Goal: Task Accomplishment & Management: Complete application form

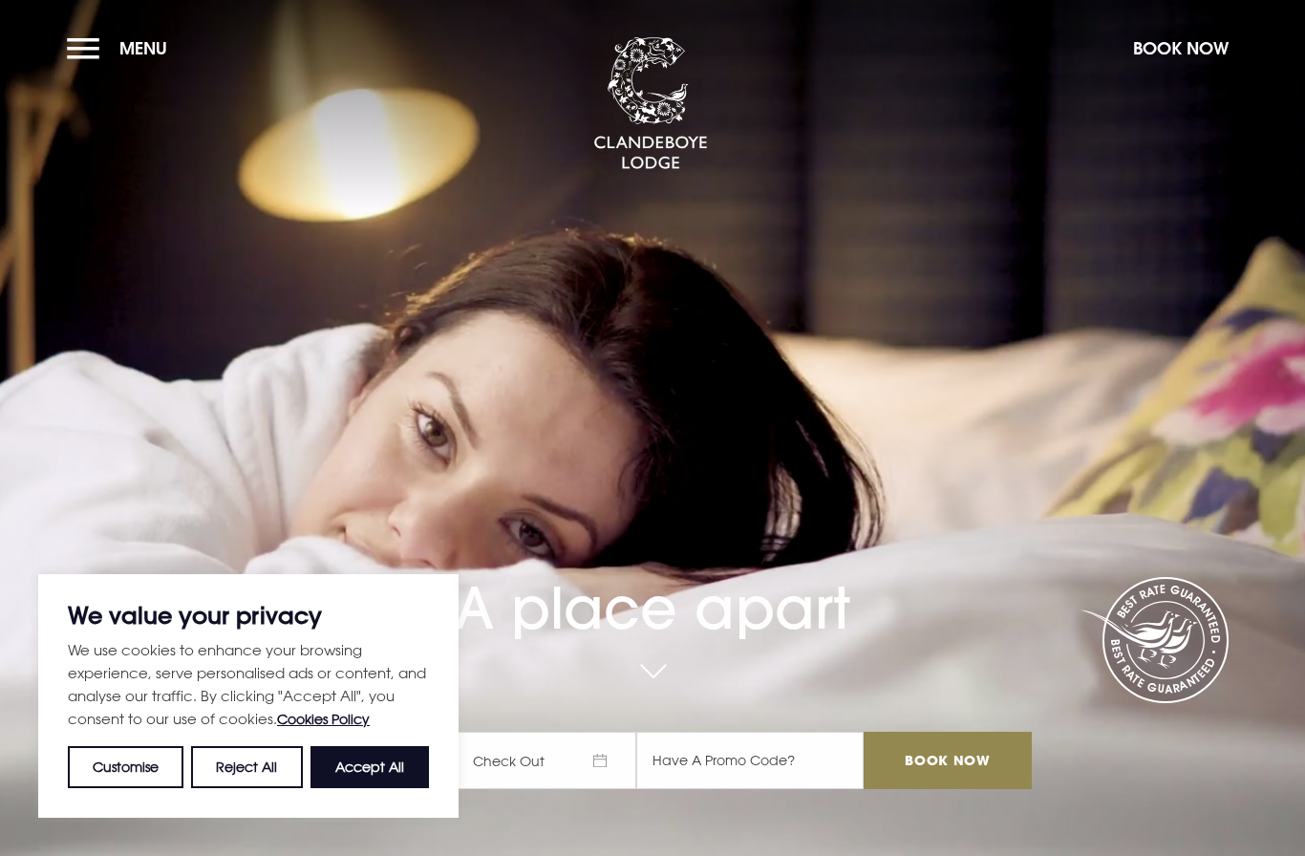
click at [383, 763] on button "Accept All" at bounding box center [370, 767] width 118 height 42
checkbox input "true"
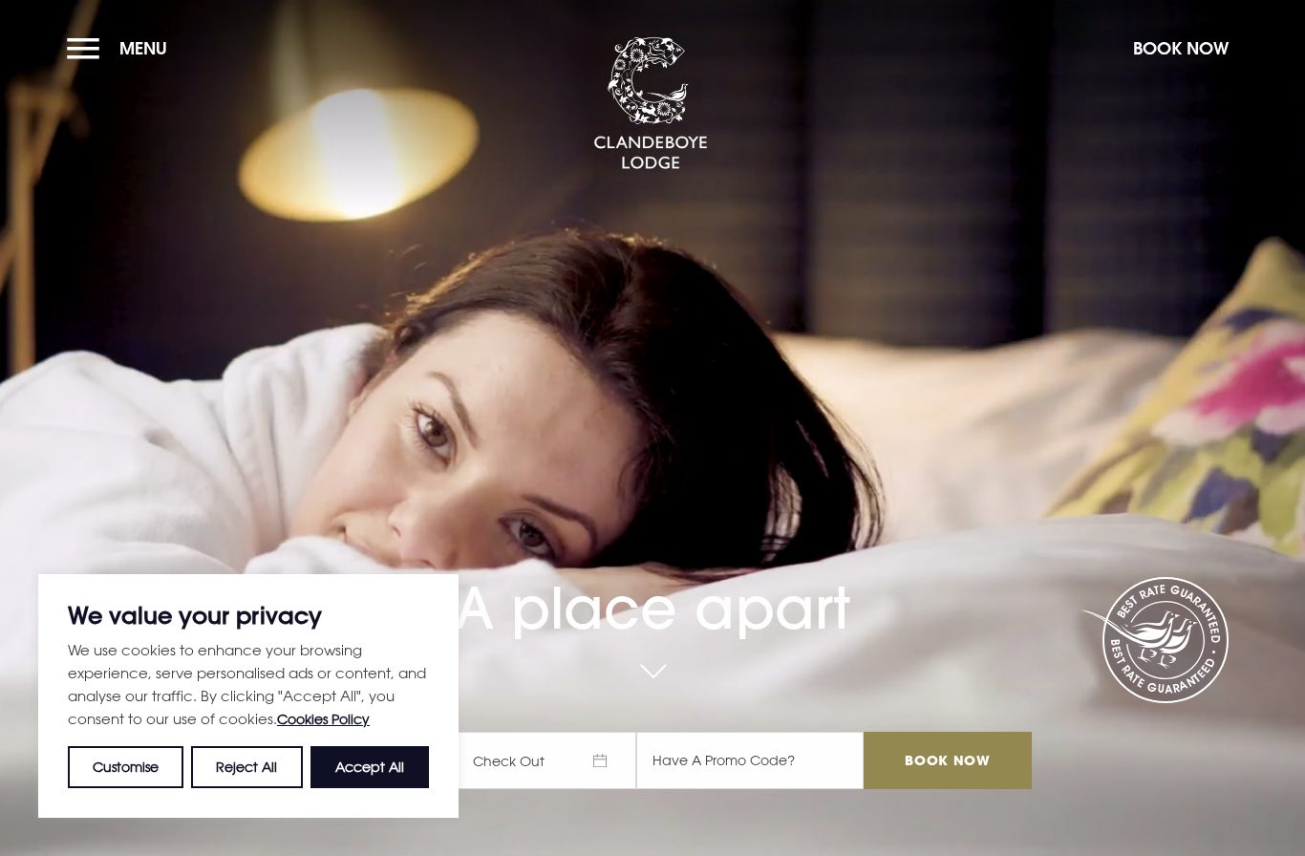
checkbox input "true"
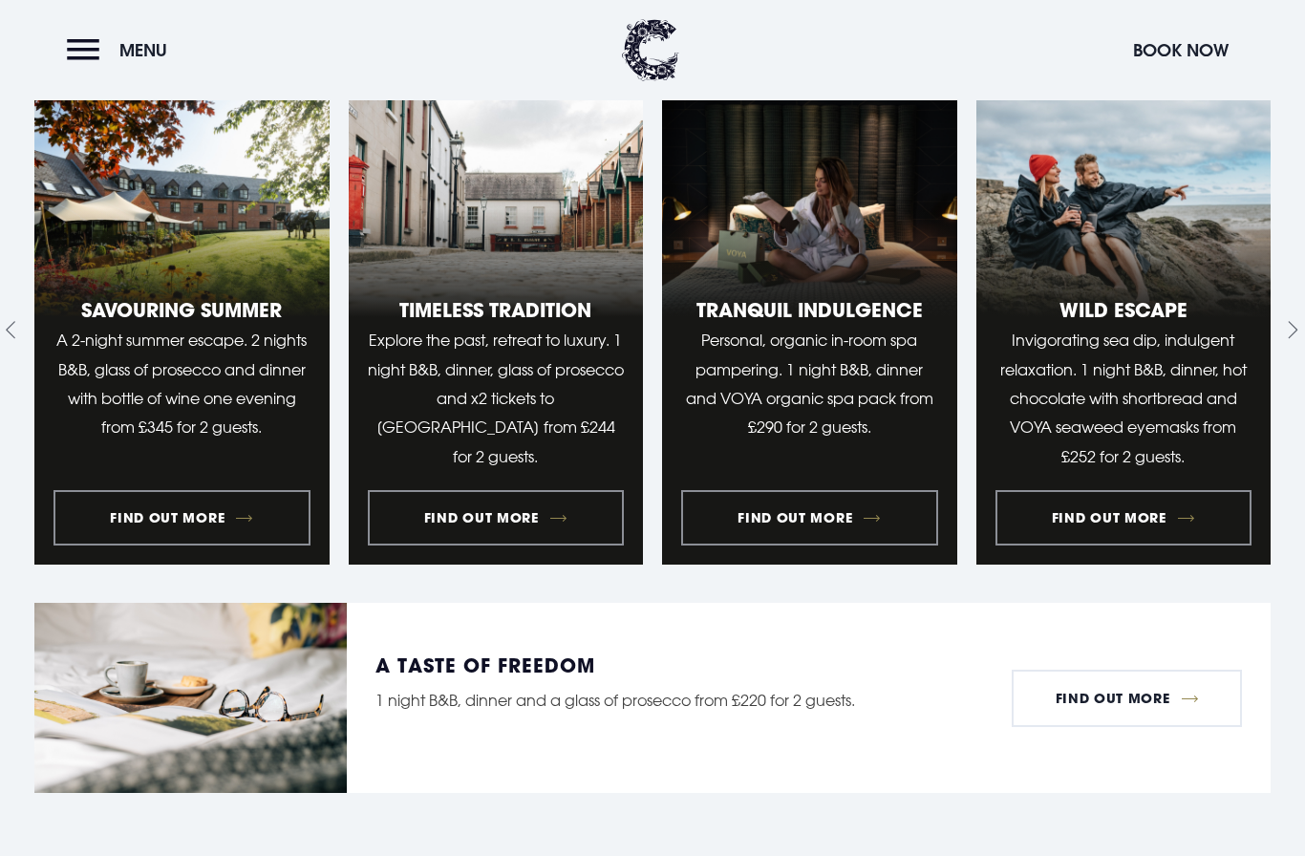
scroll to position [2116, 0]
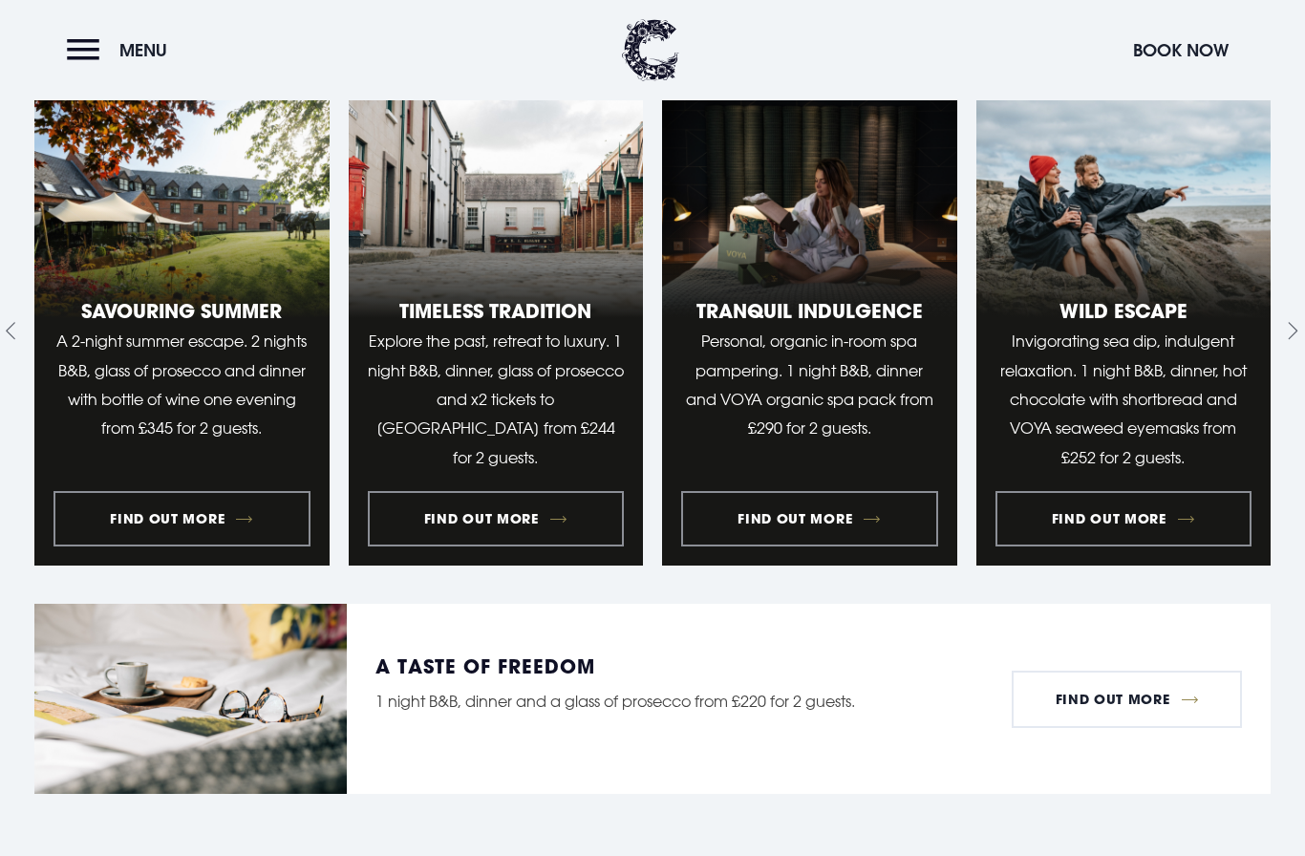
click at [90, 50] on button "Menu" at bounding box center [122, 50] width 110 height 41
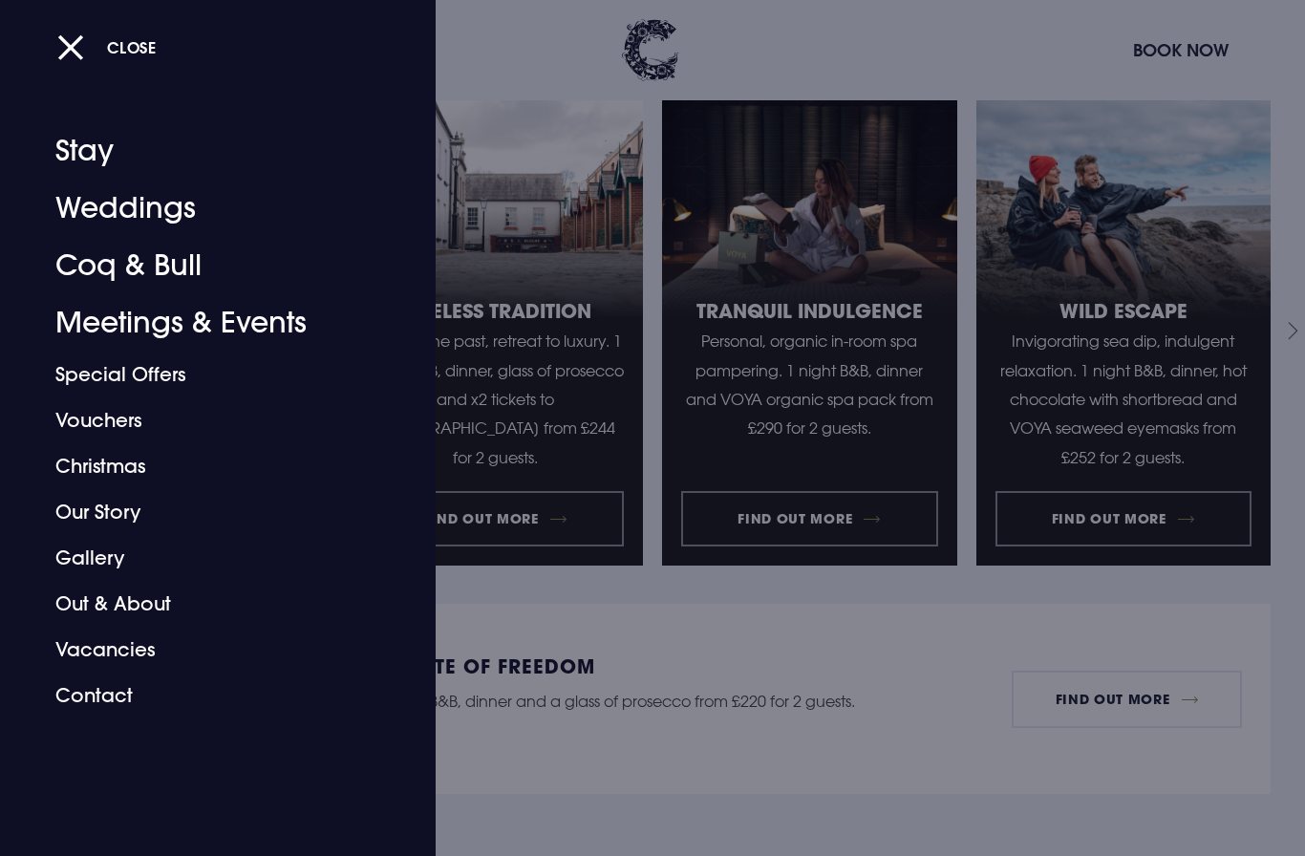
click at [162, 654] on link "Vacancies" at bounding box center [206, 650] width 302 height 46
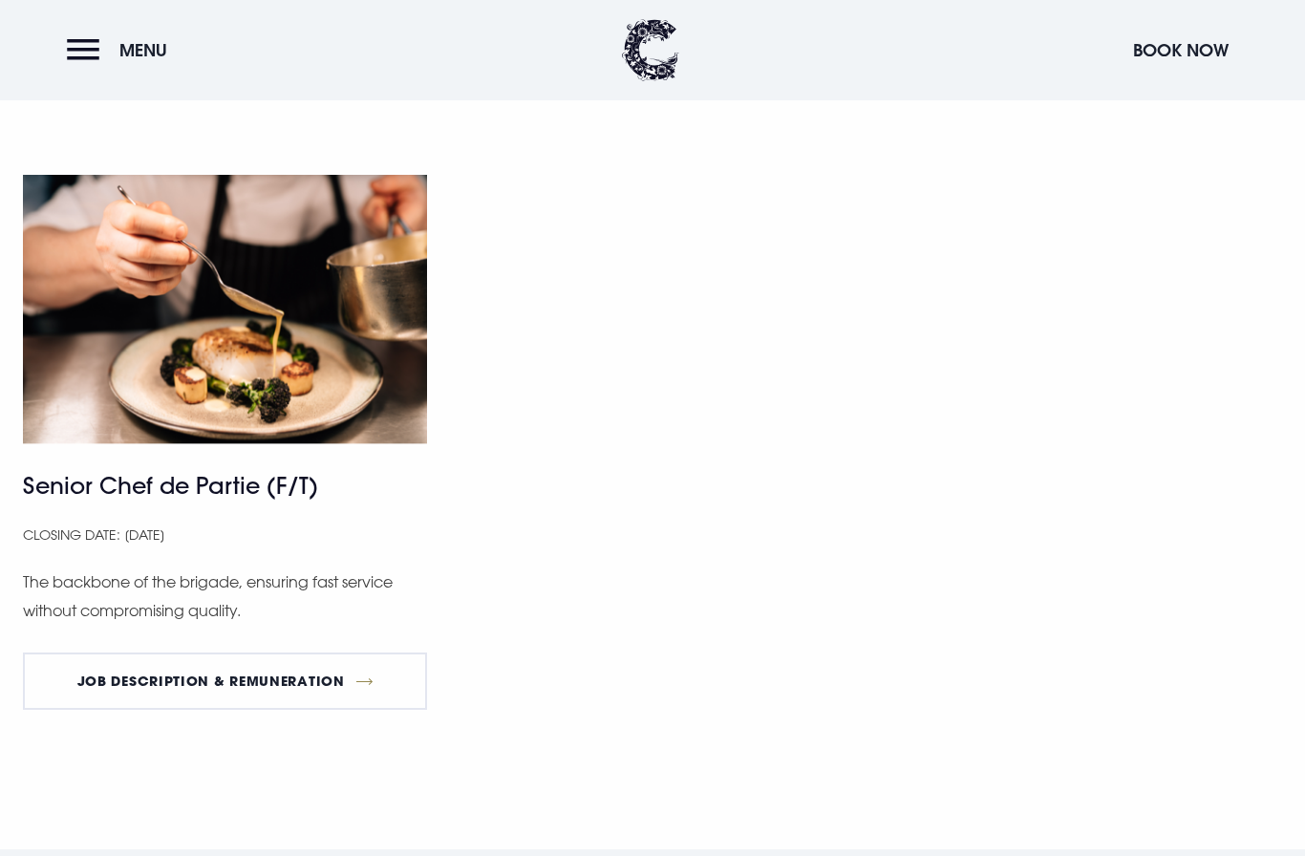
scroll to position [990, 0]
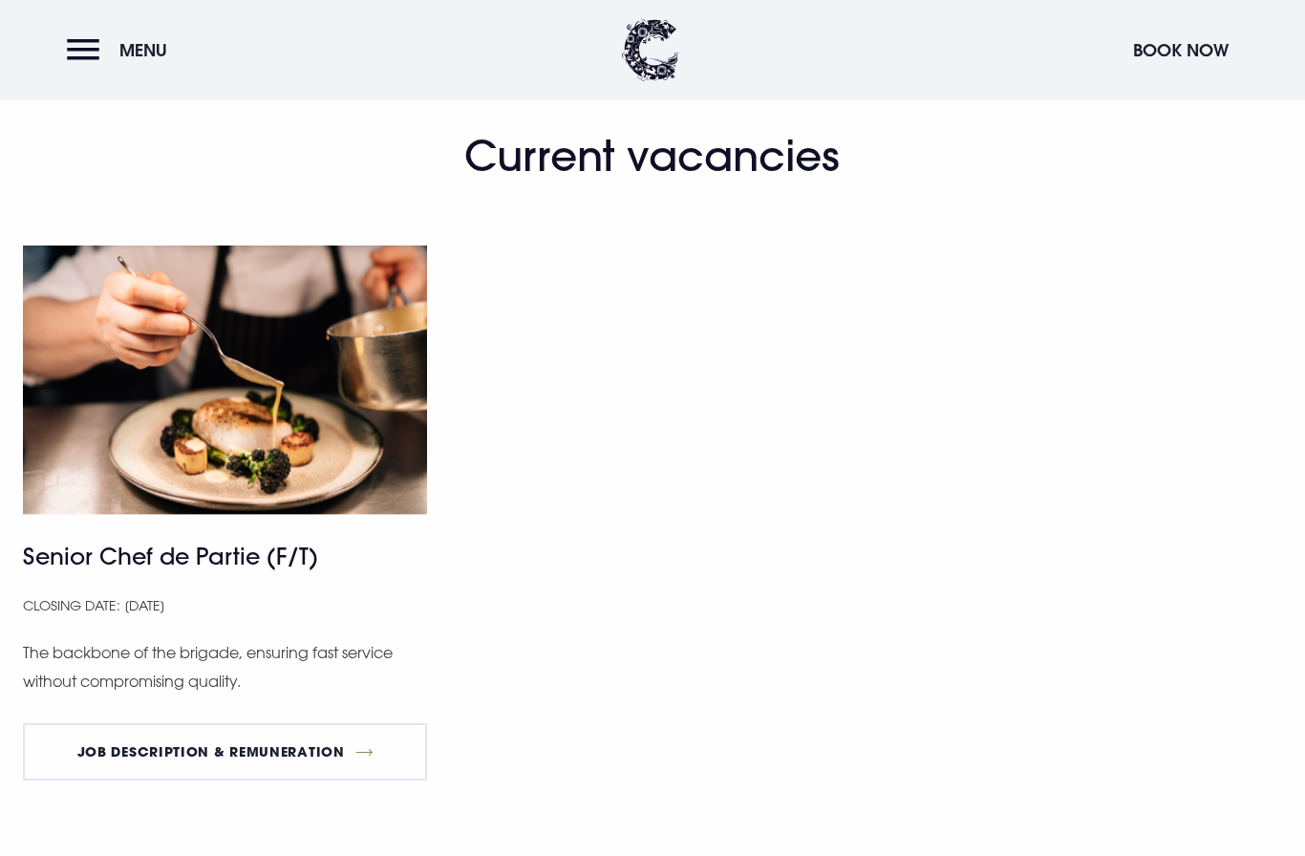
click at [308, 745] on link "Job Description & Remuneration" at bounding box center [225, 751] width 404 height 57
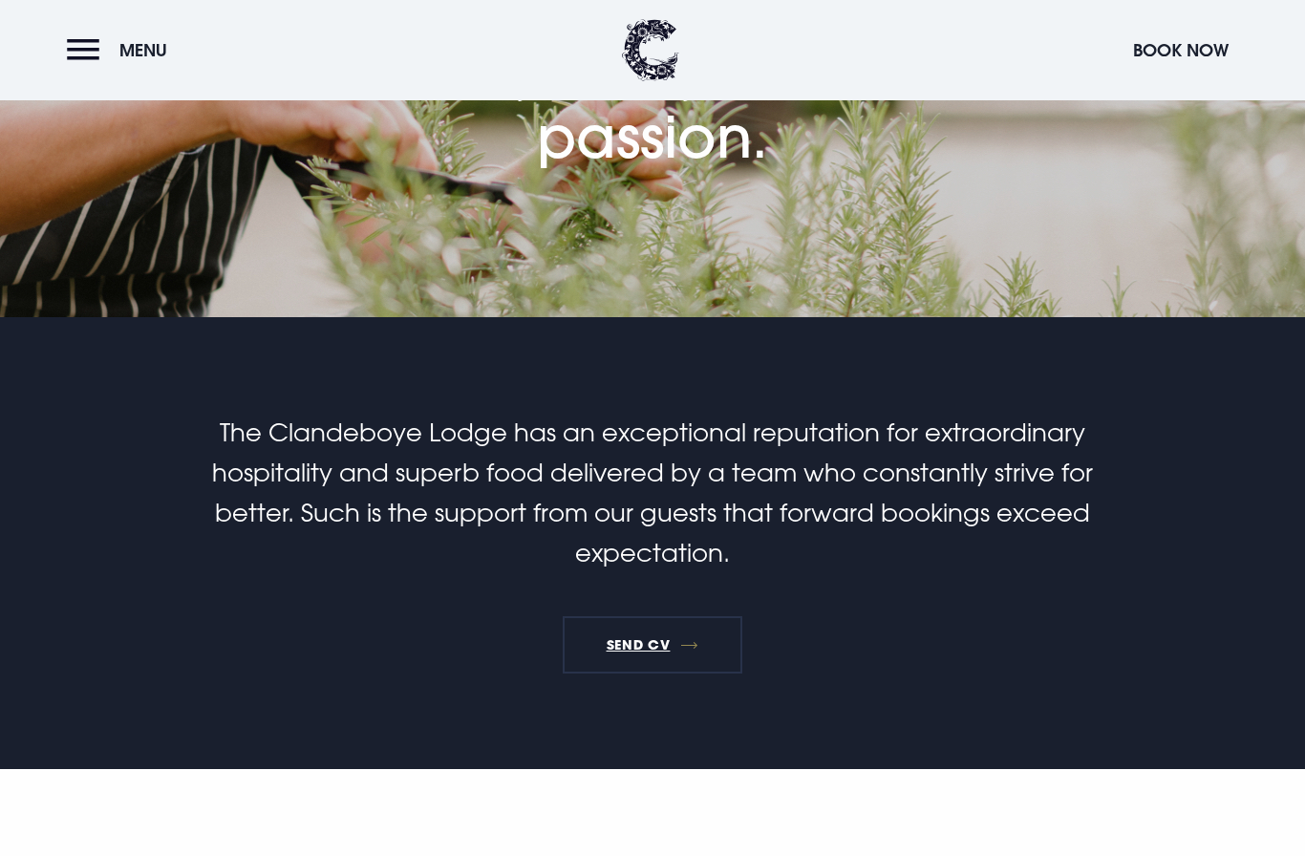
scroll to position [316, 0]
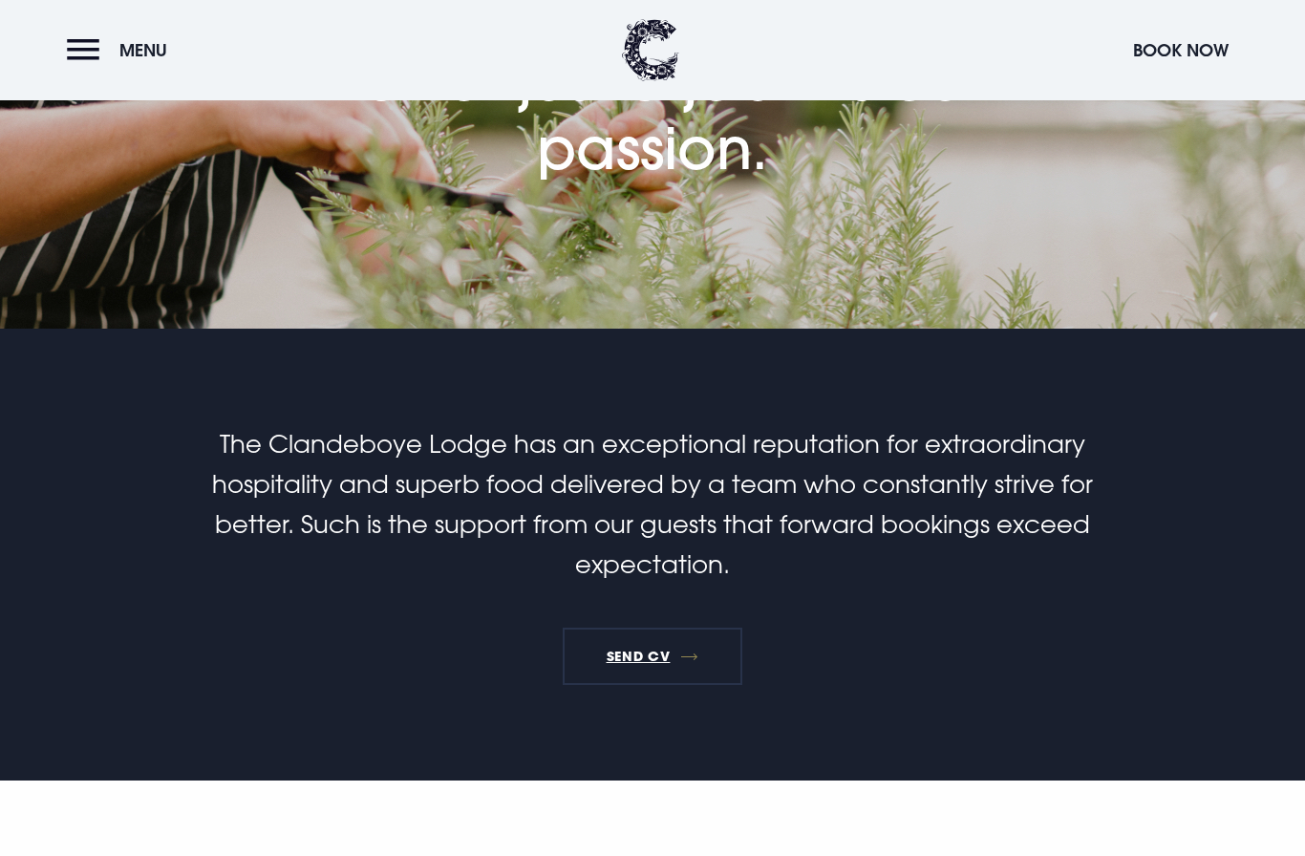
scroll to position [241, 0]
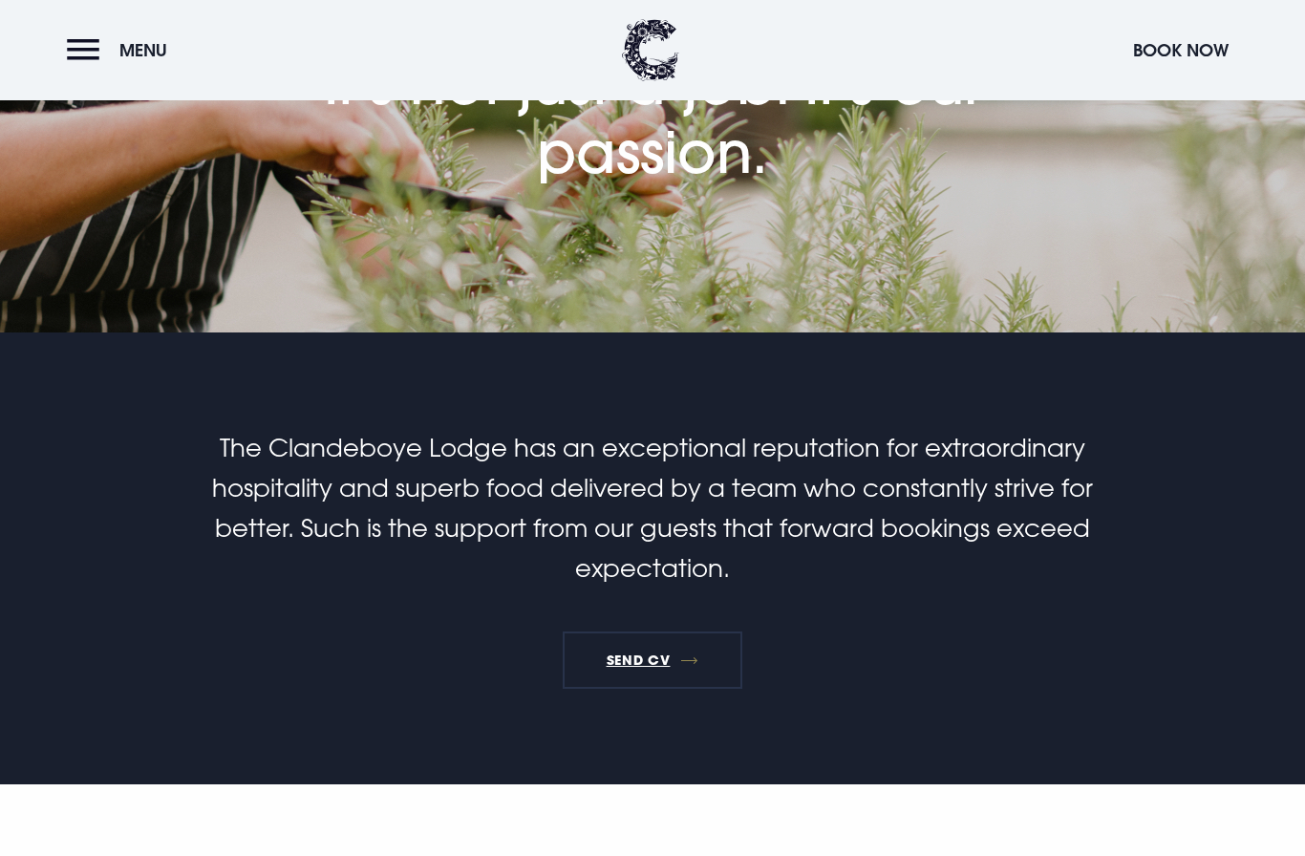
click at [704, 660] on link "SEND CV" at bounding box center [653, 660] width 180 height 57
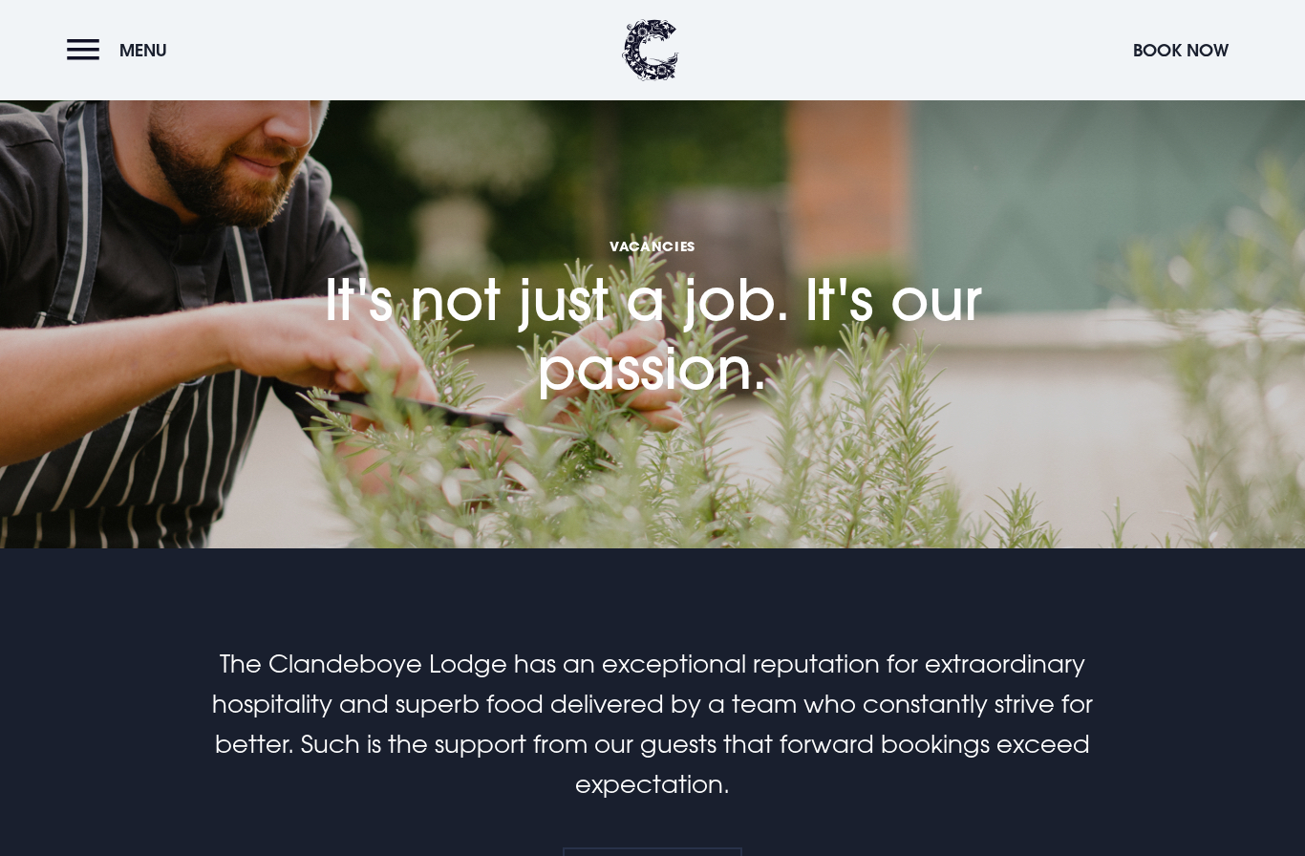
scroll to position [0, 0]
